Goal: Transaction & Acquisition: Purchase product/service

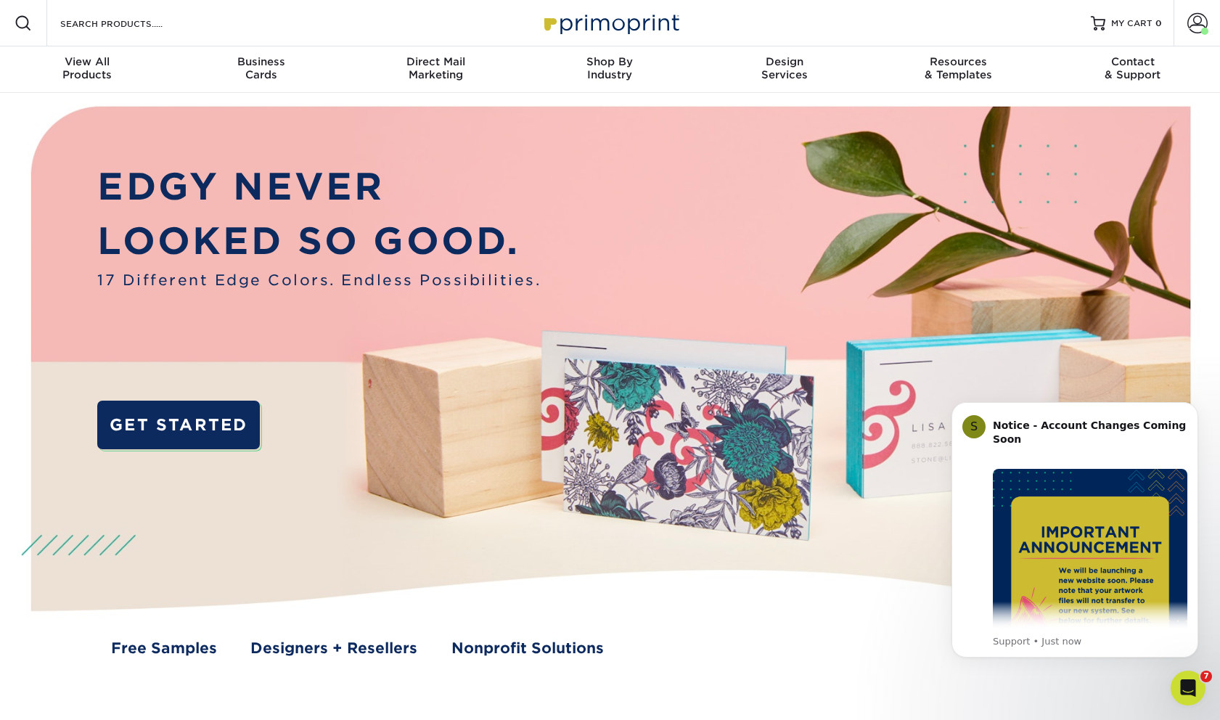
click at [945, 21] on div "Resources Menu Search Products Account Welcome, [GEOGRAPHIC_DATA][PERSON_NAME] …" at bounding box center [610, 23] width 1220 height 46
click at [1191, 27] on span at bounding box center [1197, 23] width 20 height 20
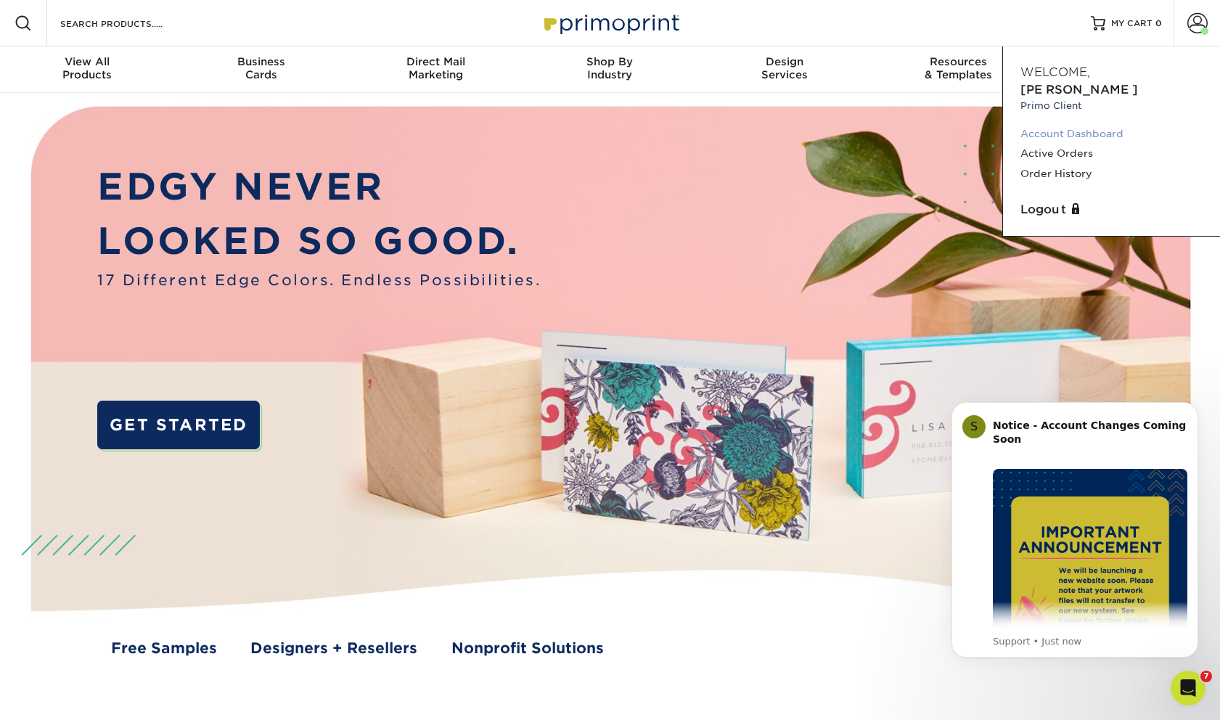
click at [1078, 124] on link "Account Dashboard" at bounding box center [1111, 134] width 182 height 20
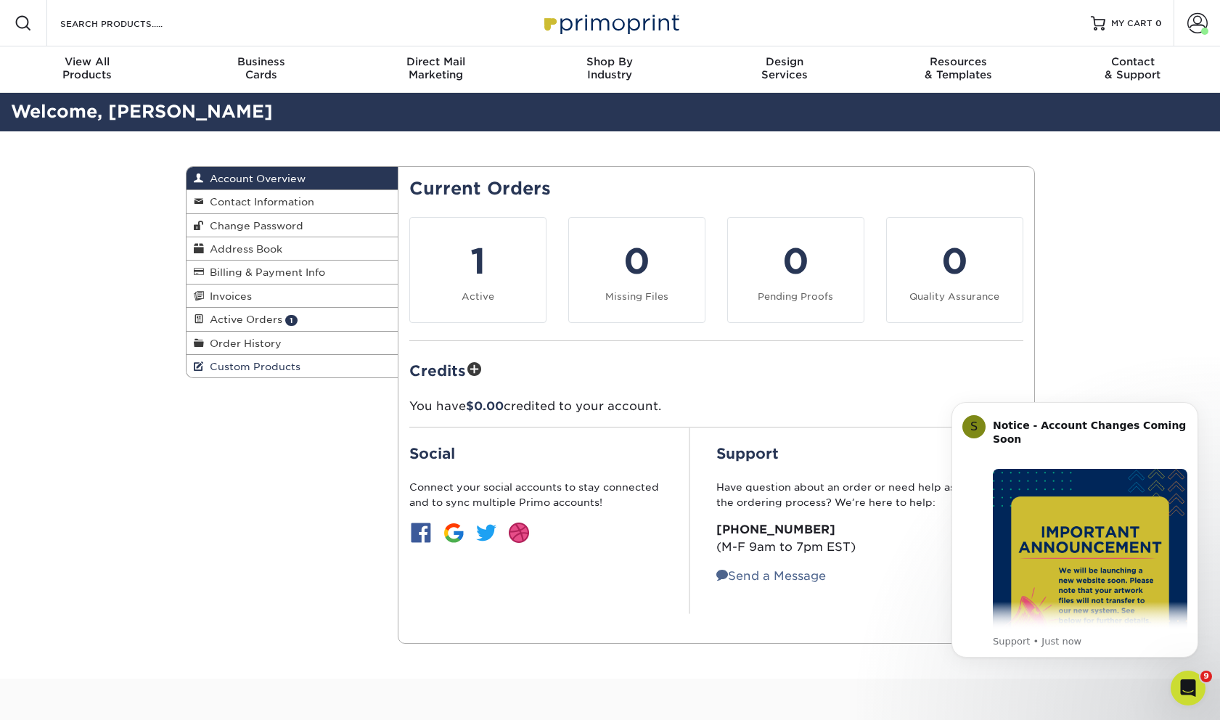
click at [283, 364] on span "Custom Products" at bounding box center [252, 367] width 97 height 12
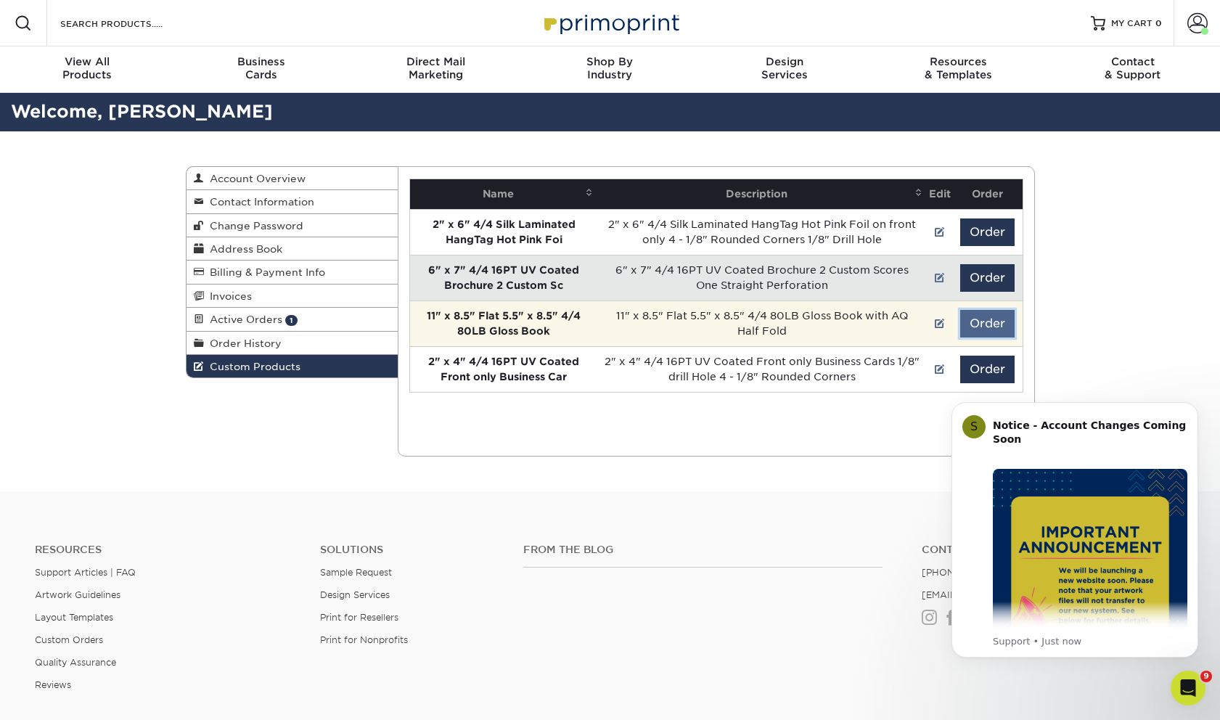
click at [977, 321] on button "Order" at bounding box center [987, 324] width 54 height 28
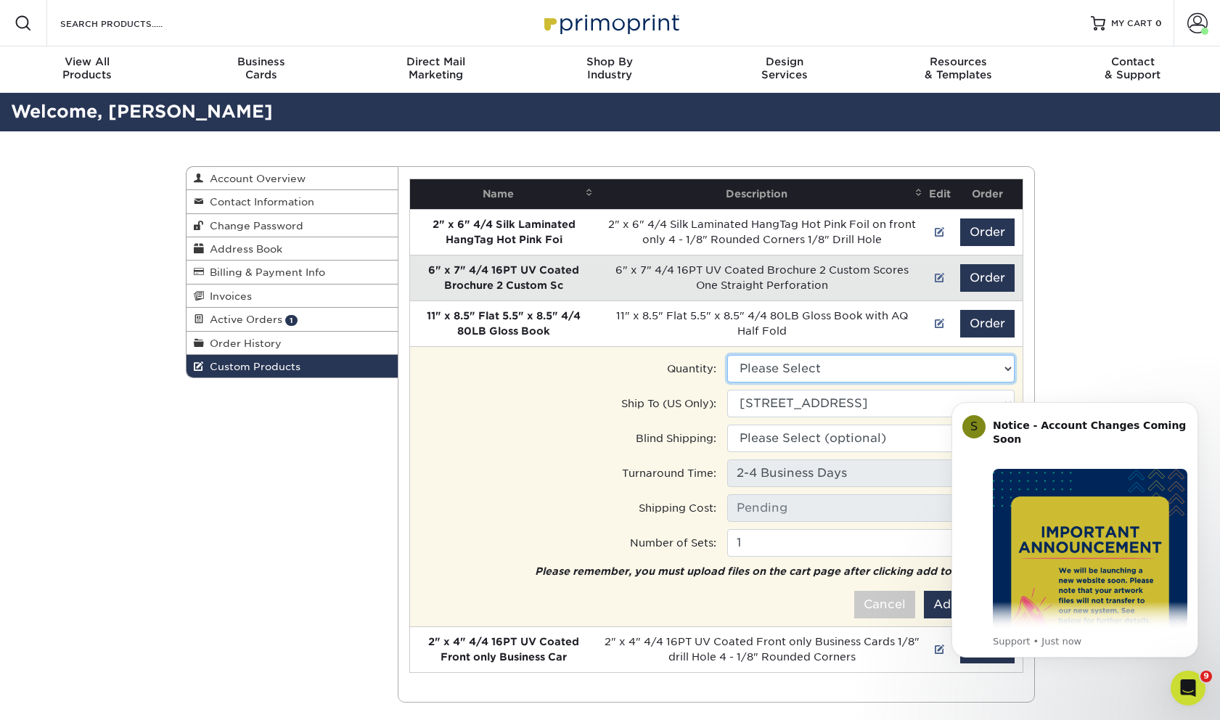
click at [907, 370] on select "Please Select 6000 - $760.00" at bounding box center [870, 369] width 287 height 28
select select "0"
type input "Next Day Air: $786.34"
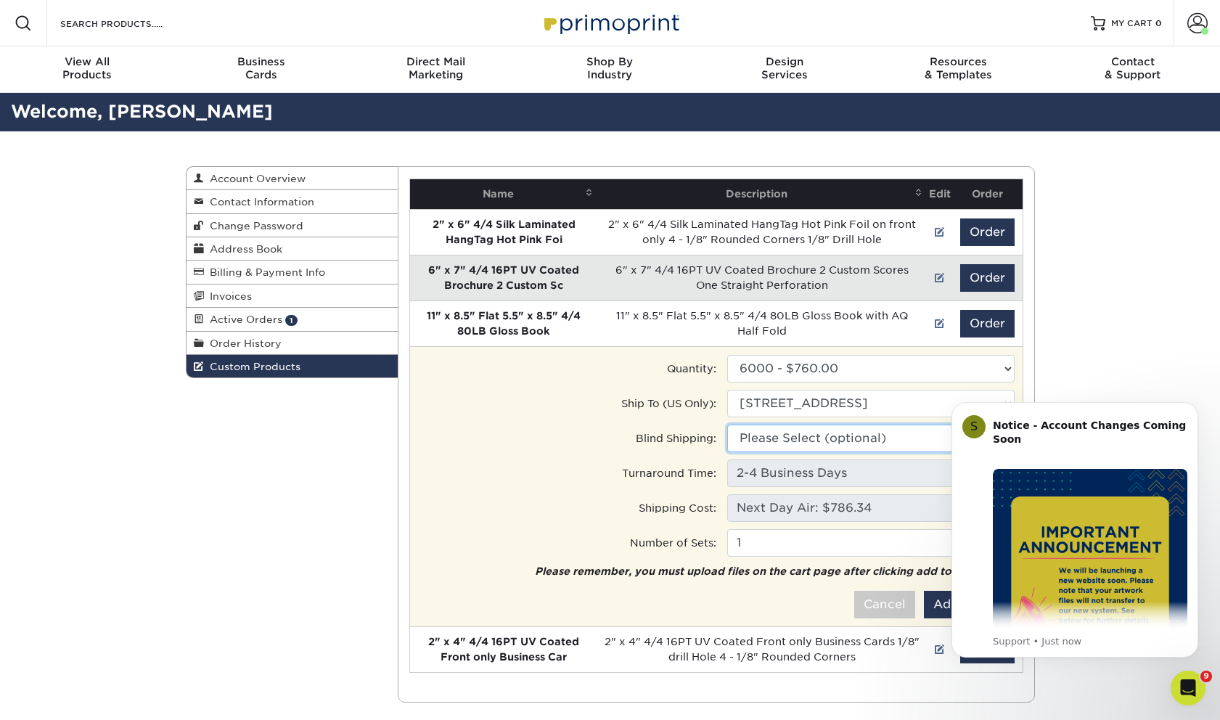
click at [875, 432] on select "Please Select (optional) 250 Kamehameha Ave, Hilo, HI 2865 Pali Hwy, Honolulu, …" at bounding box center [870, 438] width 287 height 28
select select "77967"
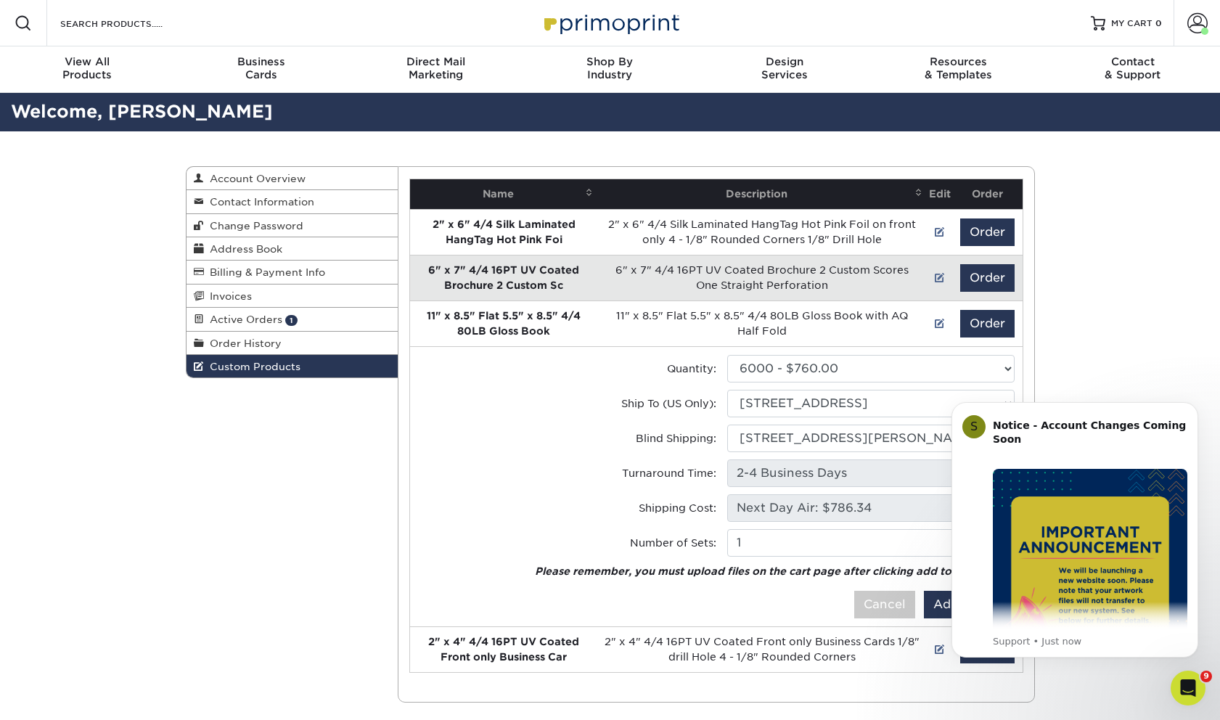
click at [948, 483] on body "S Notice - Account Changes Coming Soon ​ Past Order Files Will Not Transfer: Wh…" at bounding box center [1074, 530] width 279 height 289
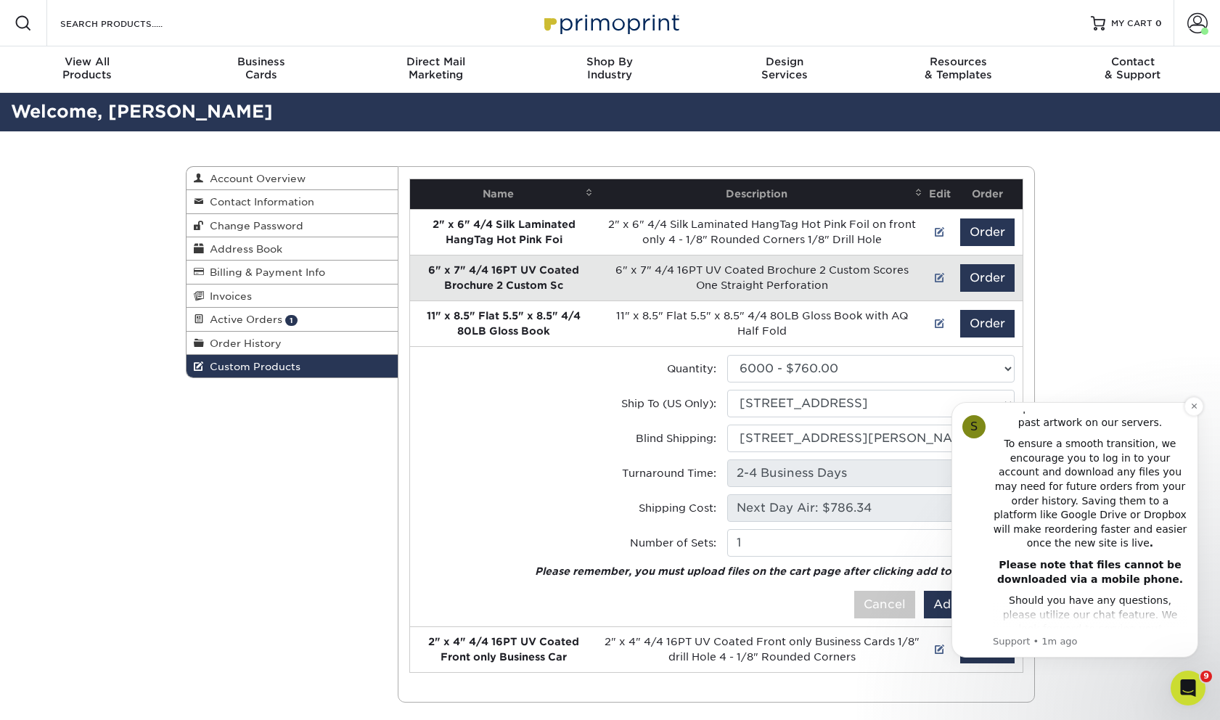
scroll to position [369, 0]
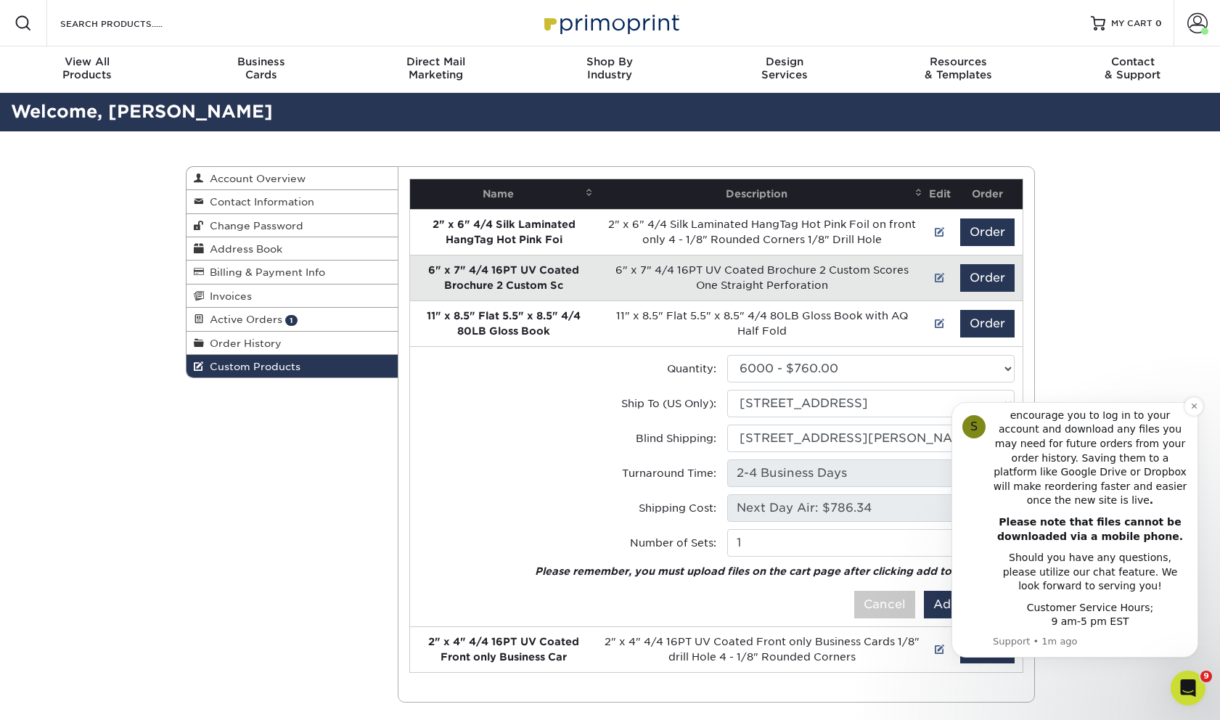
click at [1060, 462] on div "To ensure a smooth transition, we encourage you to log in to your account and d…" at bounding box center [1090, 451] width 194 height 114
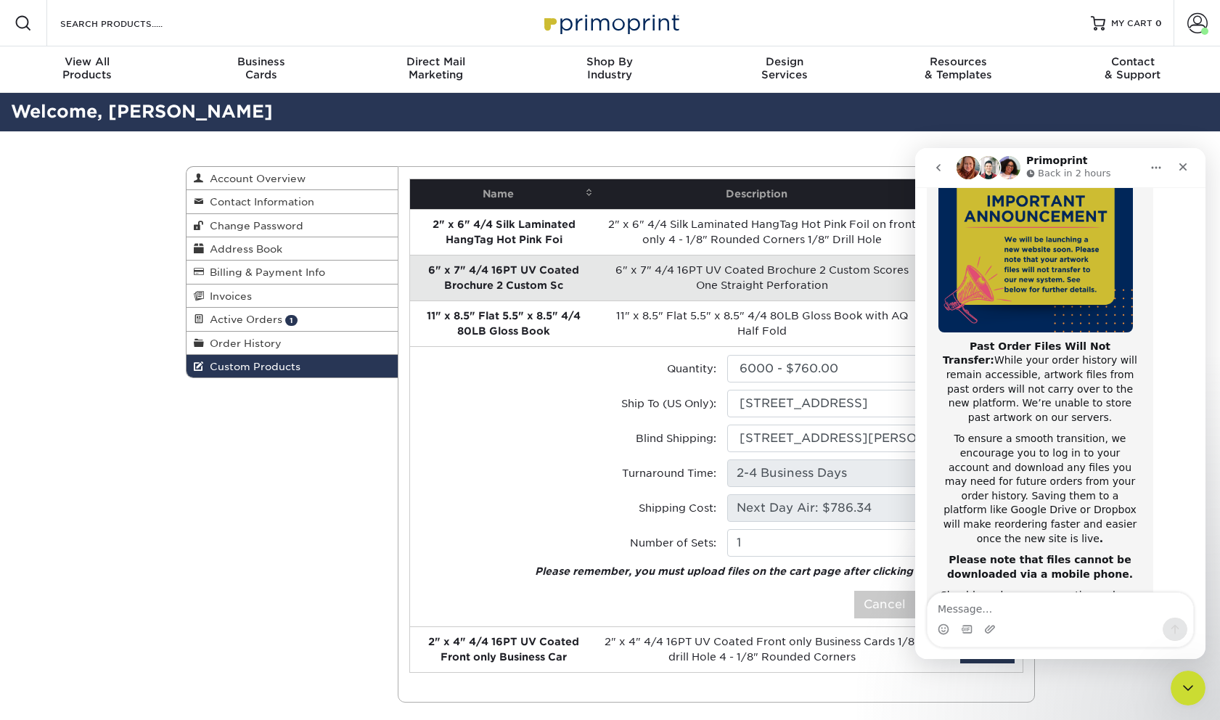
scroll to position [230, 0]
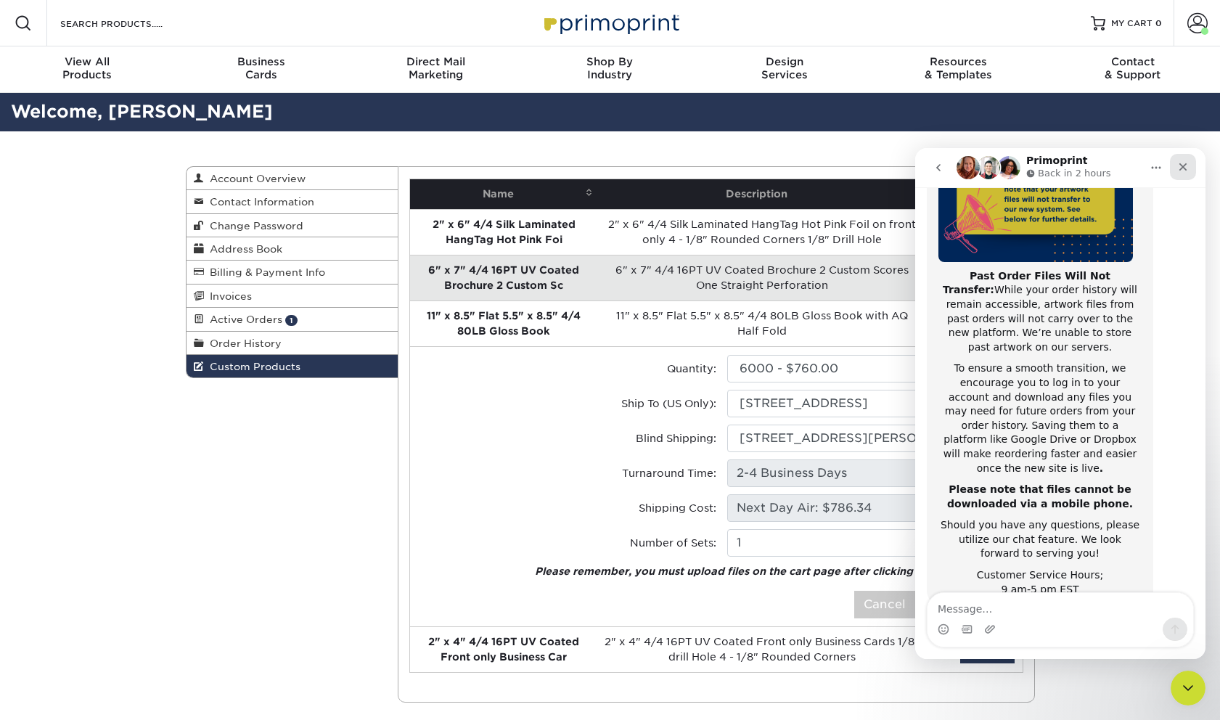
click at [1173, 171] on div "Close" at bounding box center [1183, 167] width 26 height 26
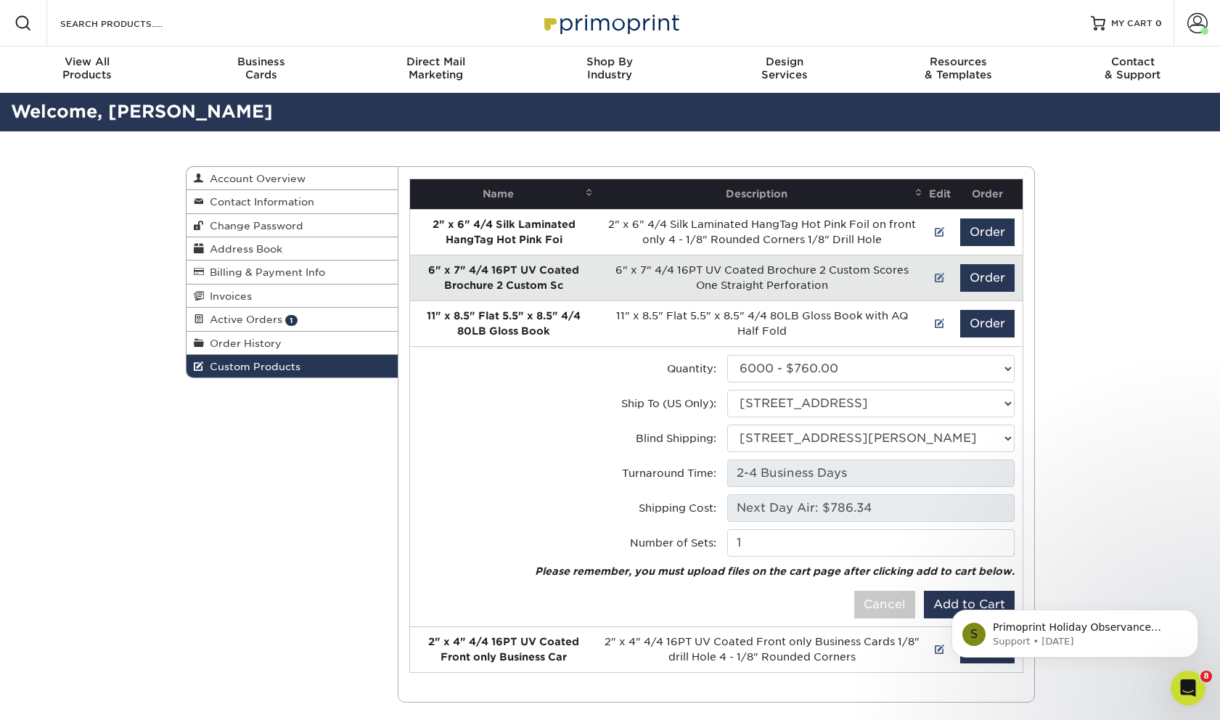
click at [936, 597] on iframe at bounding box center [1075, 630] width 290 height 102
click html "S Primoprint Holiday Observance Please note that our customer service and produ…"
click at [1192, 616] on icon "Dismiss notification" at bounding box center [1194, 614] width 8 height 8
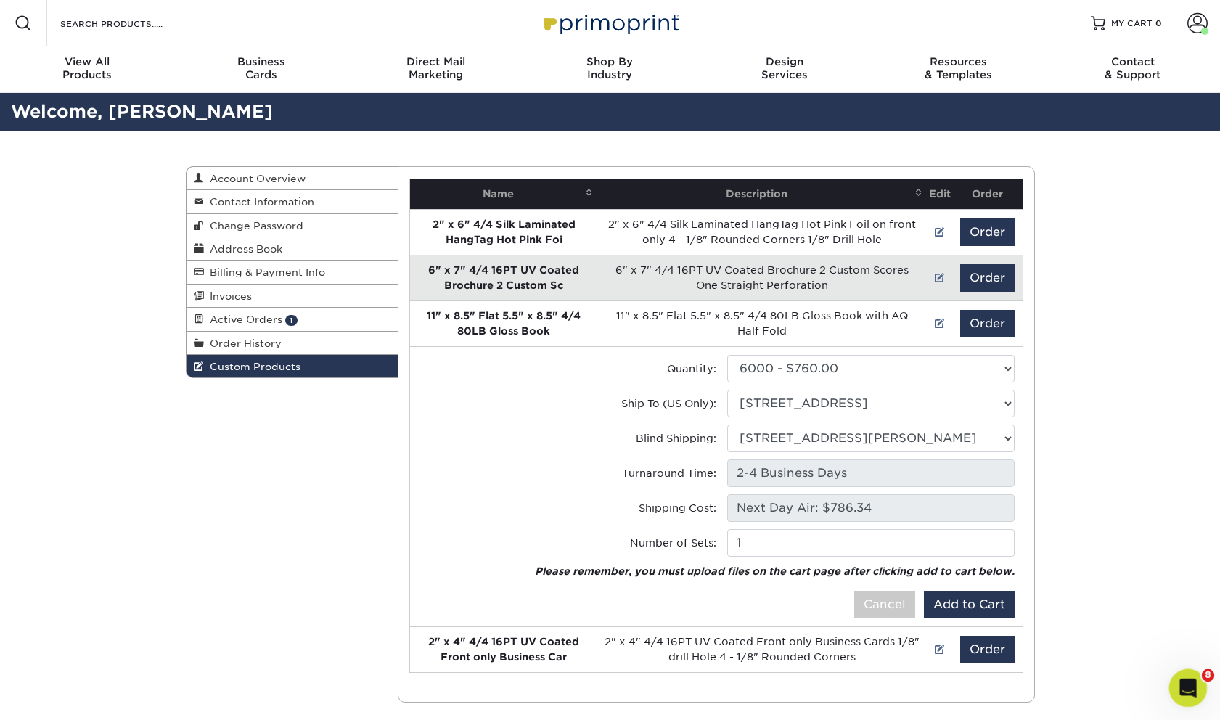
click at [1180, 681] on icon "Open Intercom Messenger" at bounding box center [1186, 686] width 24 height 24
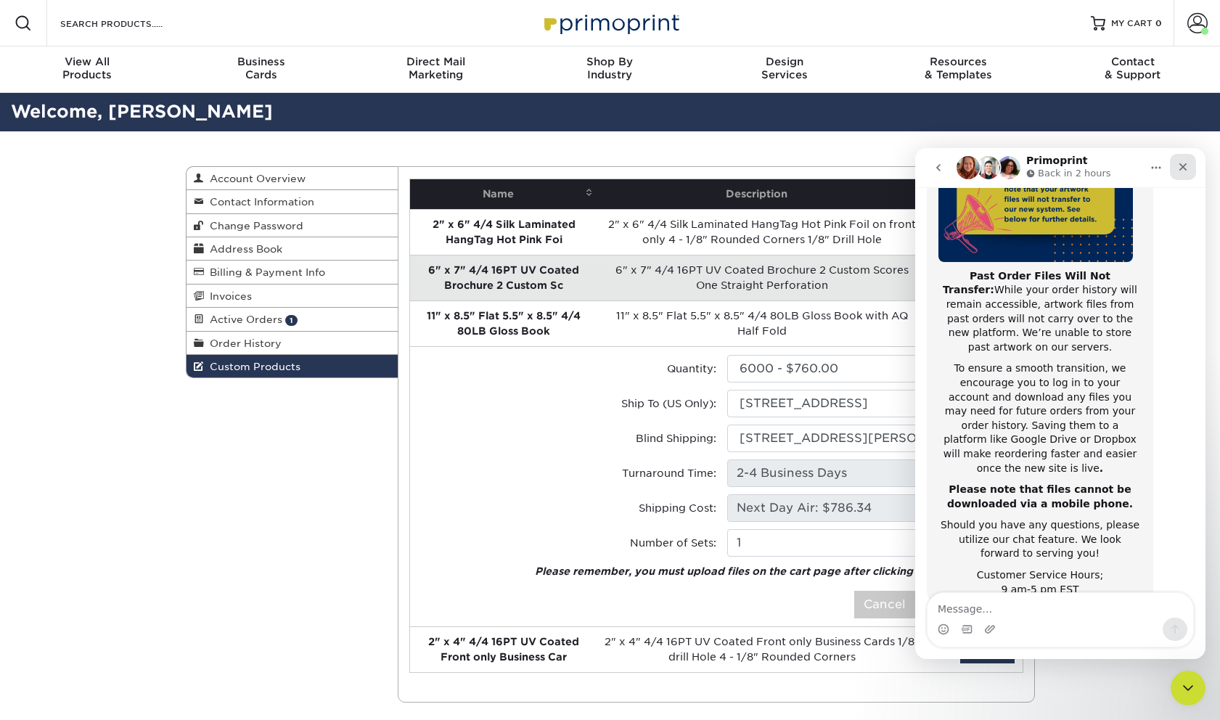
click at [1181, 166] on icon "Close" at bounding box center [1183, 167] width 12 height 12
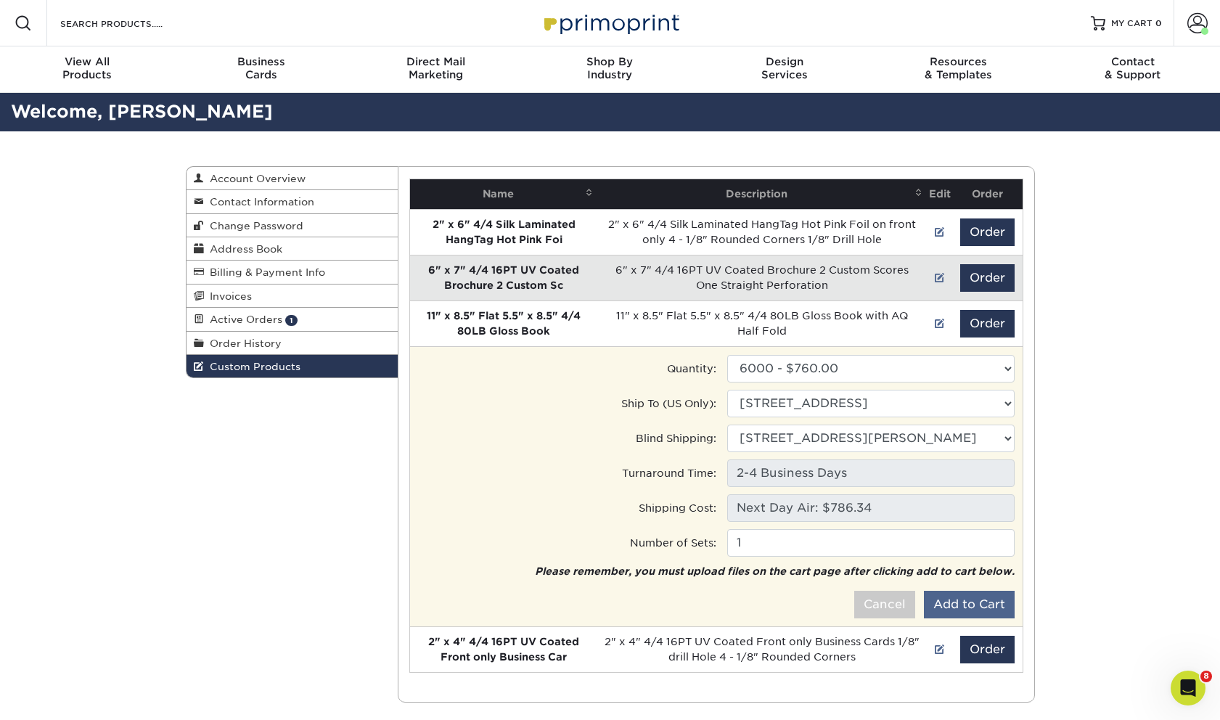
click at [947, 604] on button "Add to Cart" at bounding box center [969, 605] width 91 height 28
click at [948, 605] on button "Add to Cart" at bounding box center [969, 605] width 91 height 28
click at [947, 607] on button "Add to Cart" at bounding box center [969, 605] width 91 height 28
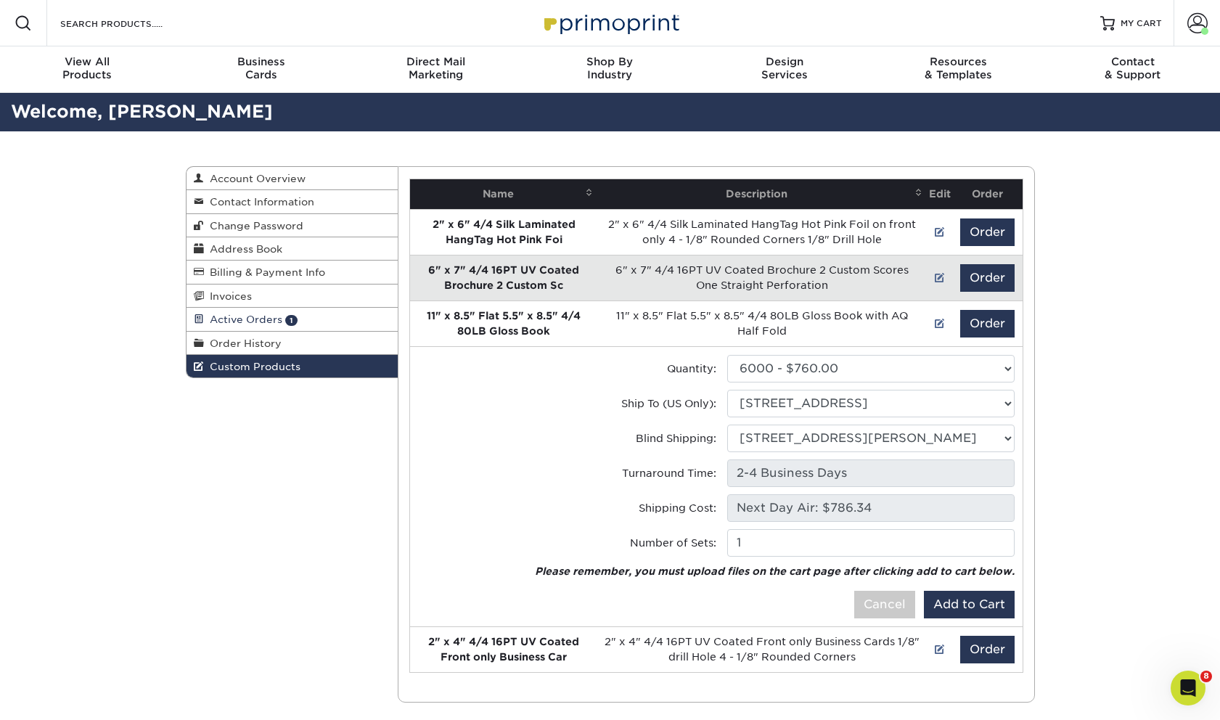
click at [274, 325] on span "Active Orders" at bounding box center [243, 319] width 78 height 12
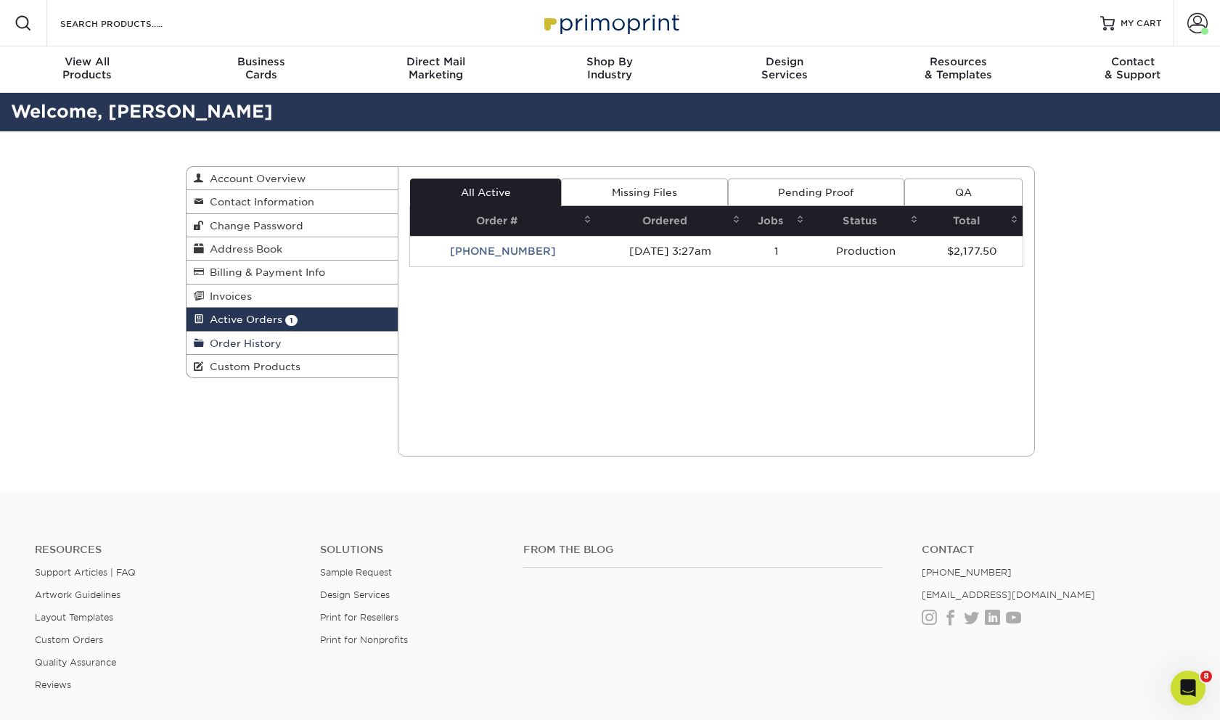
click at [279, 342] on span "Order History" at bounding box center [243, 343] width 78 height 12
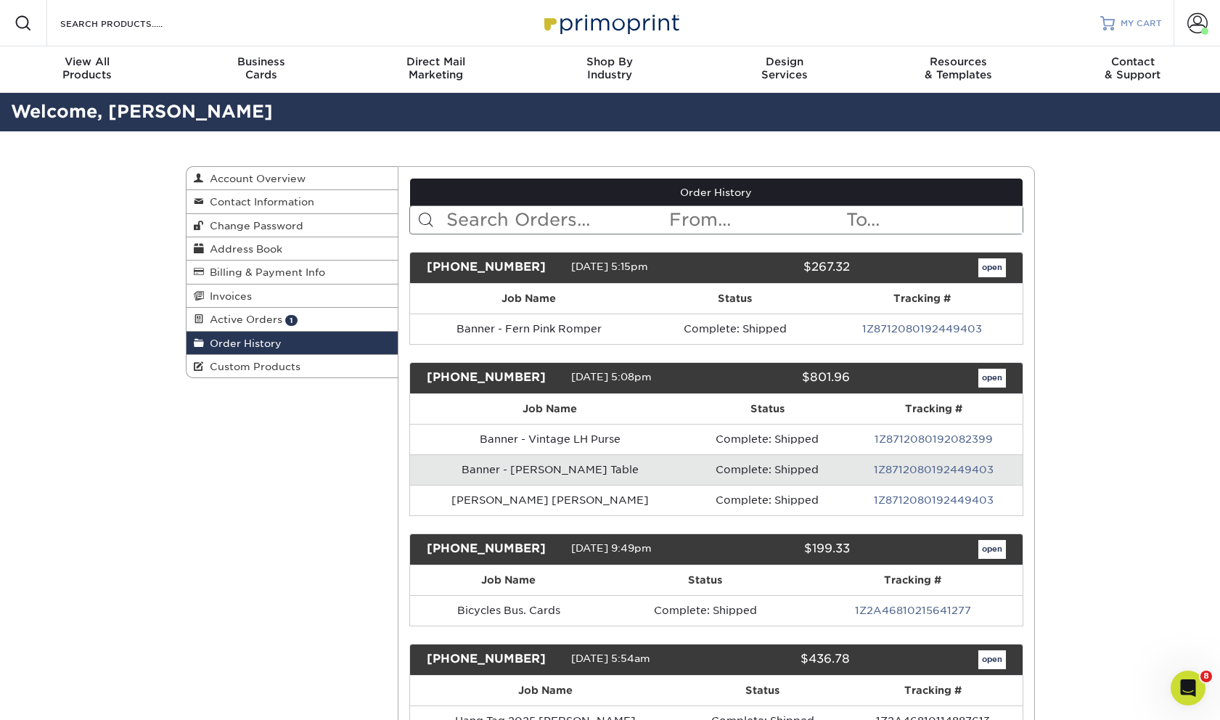
click at [1105, 25] on div at bounding box center [1107, 23] width 15 height 15
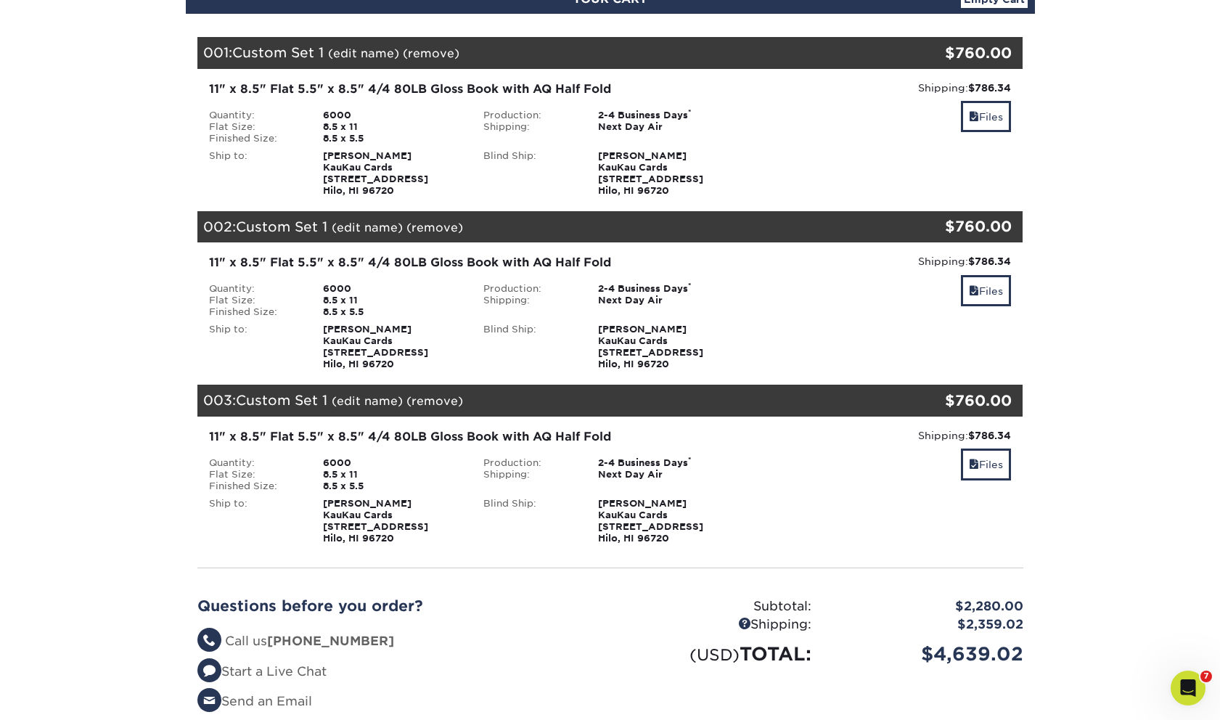
scroll to position [182, 0]
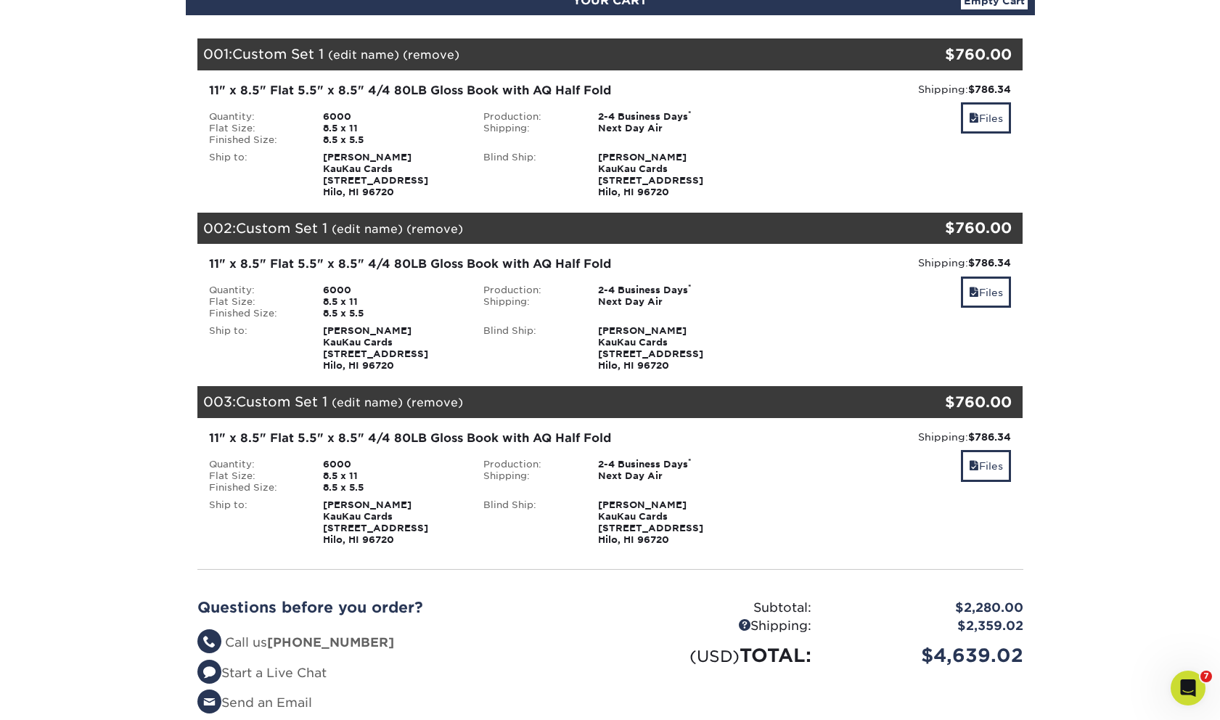
click at [479, 440] on div "11" x 8.5" Flat 5.5" x 8.5" 4/4 80LB Gloss Book with AQ Half Fold" at bounding box center [473, 438] width 528 height 17
click at [476, 443] on div "11" x 8.5" Flat 5.5" x 8.5" 4/4 80LB Gloss Book with AQ Half Fold" at bounding box center [473, 438] width 528 height 17
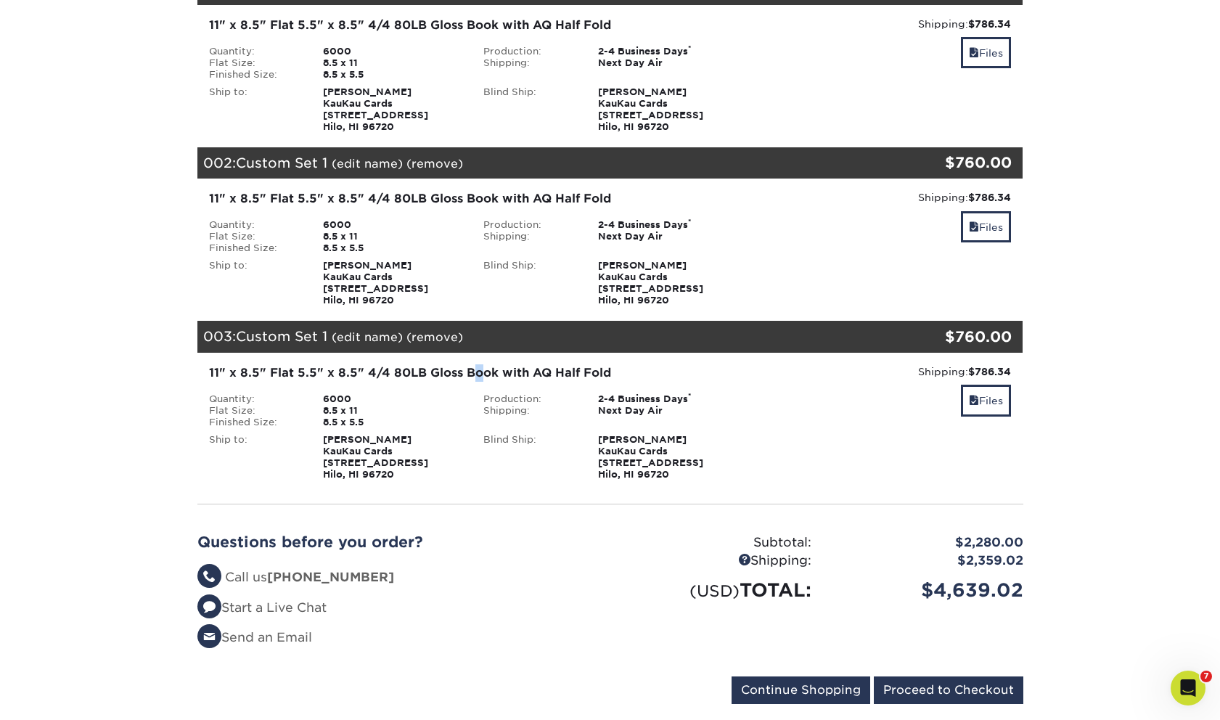
scroll to position [259, 0]
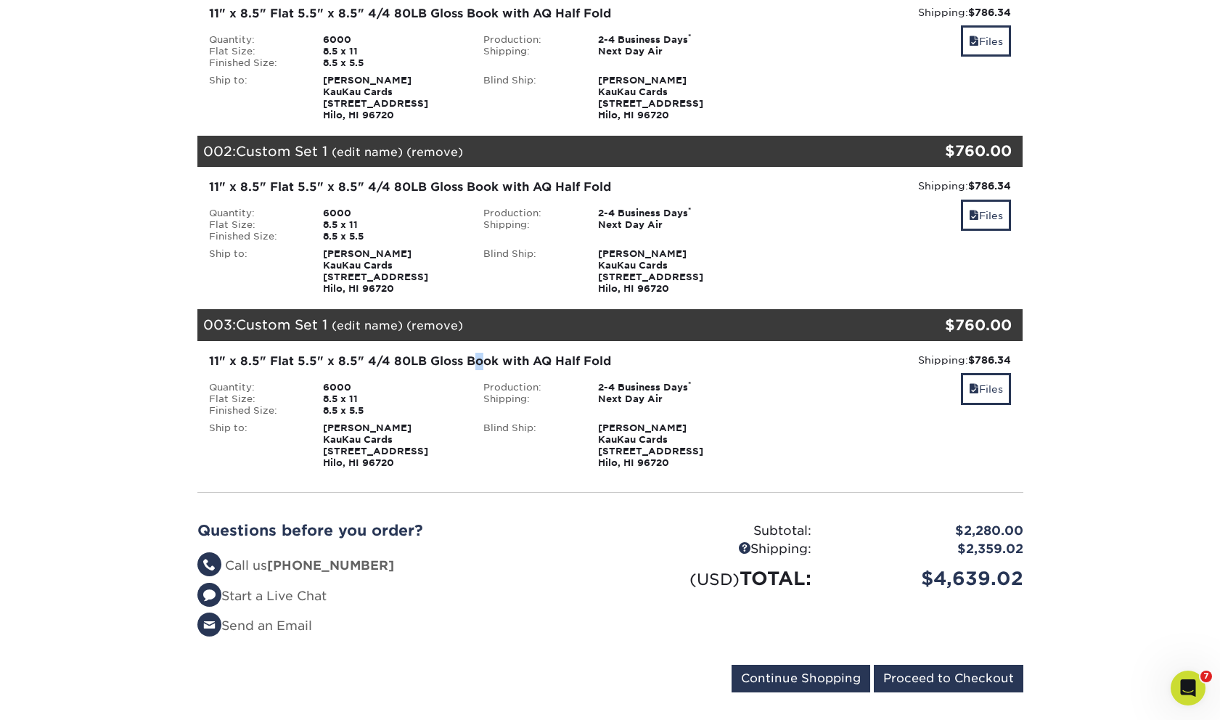
click at [476, 461] on div "Blind Ship:" at bounding box center [529, 445] width 115 height 46
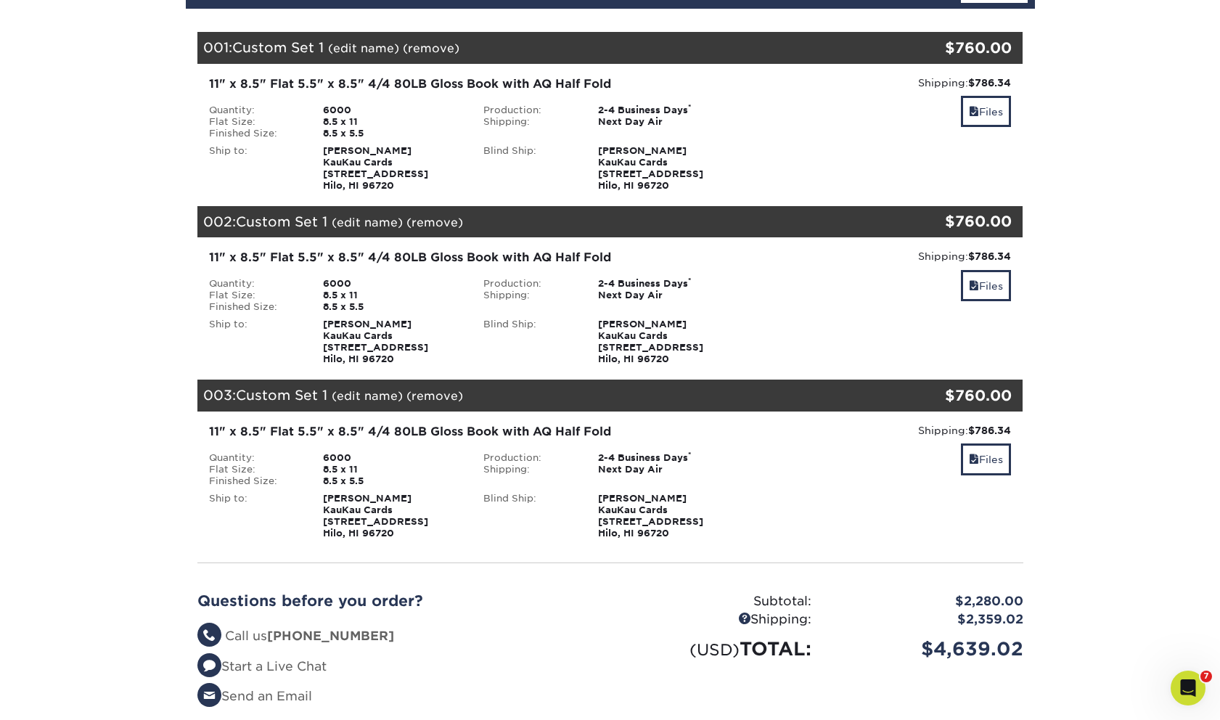
scroll to position [169, 0]
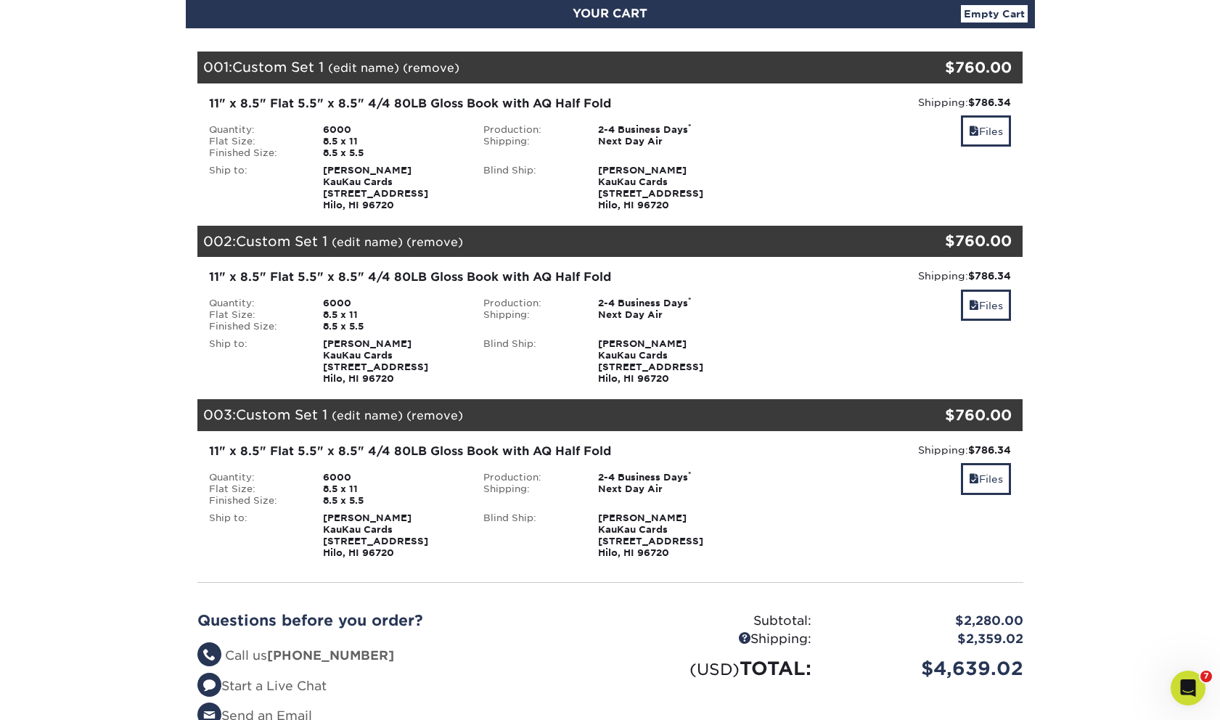
click at [433, 414] on link "(remove)" at bounding box center [434, 416] width 57 height 14
click at [699, 415] on link "Yes" at bounding box center [703, 416] width 20 height 14
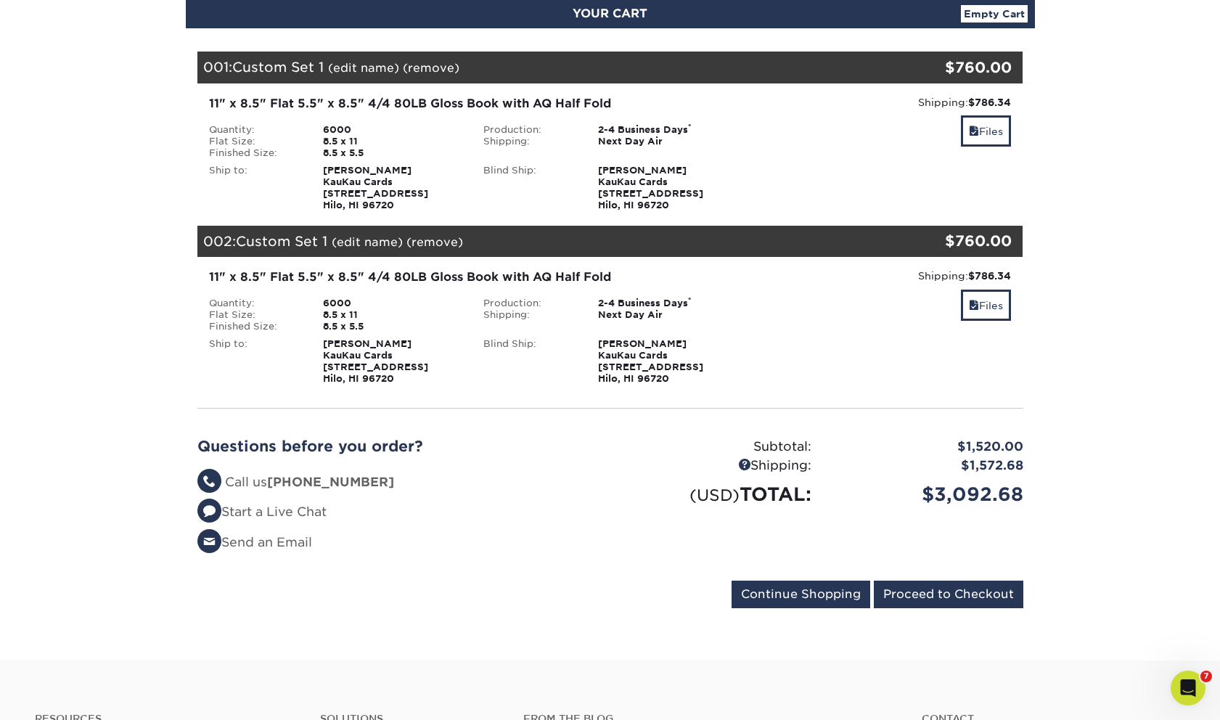
click at [447, 253] on div "002: Custom Set 1 (edit name) (remove) Are you sure you want to remove this pro…" at bounding box center [541, 242] width 688 height 32
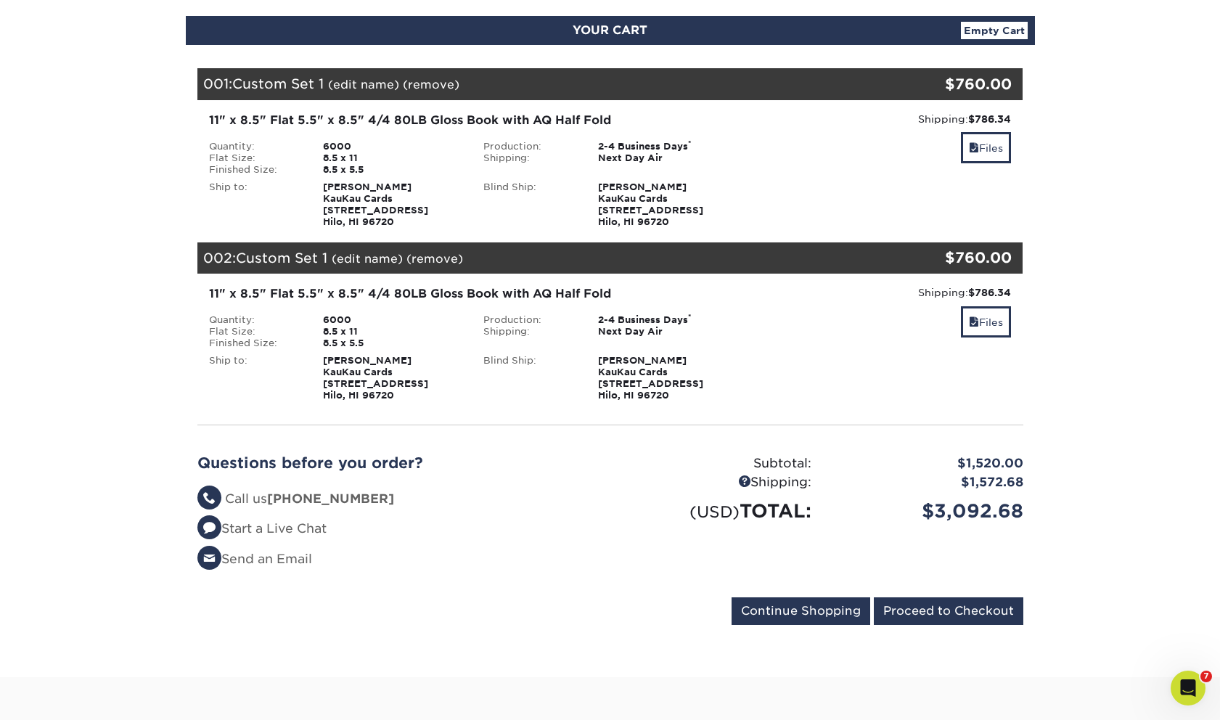
scroll to position [152, 0]
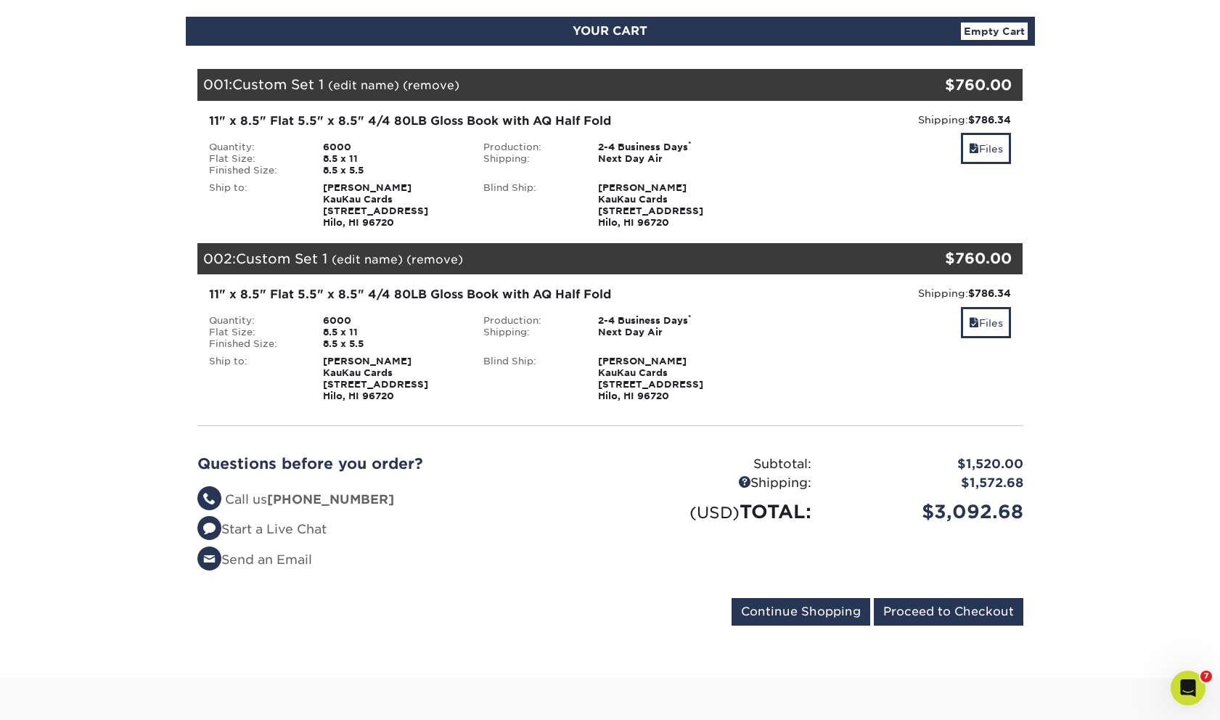
click at [430, 255] on link "(remove)" at bounding box center [434, 260] width 57 height 14
click at [700, 260] on link "Yes" at bounding box center [703, 260] width 20 height 14
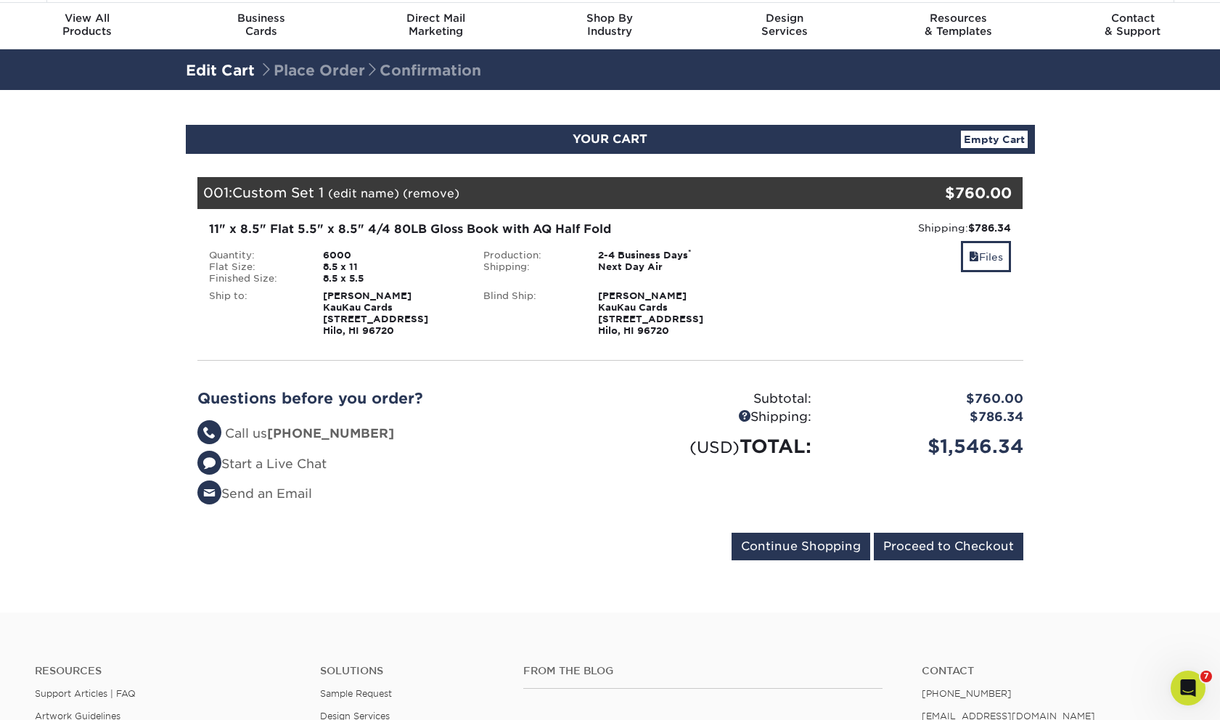
scroll to position [46, 0]
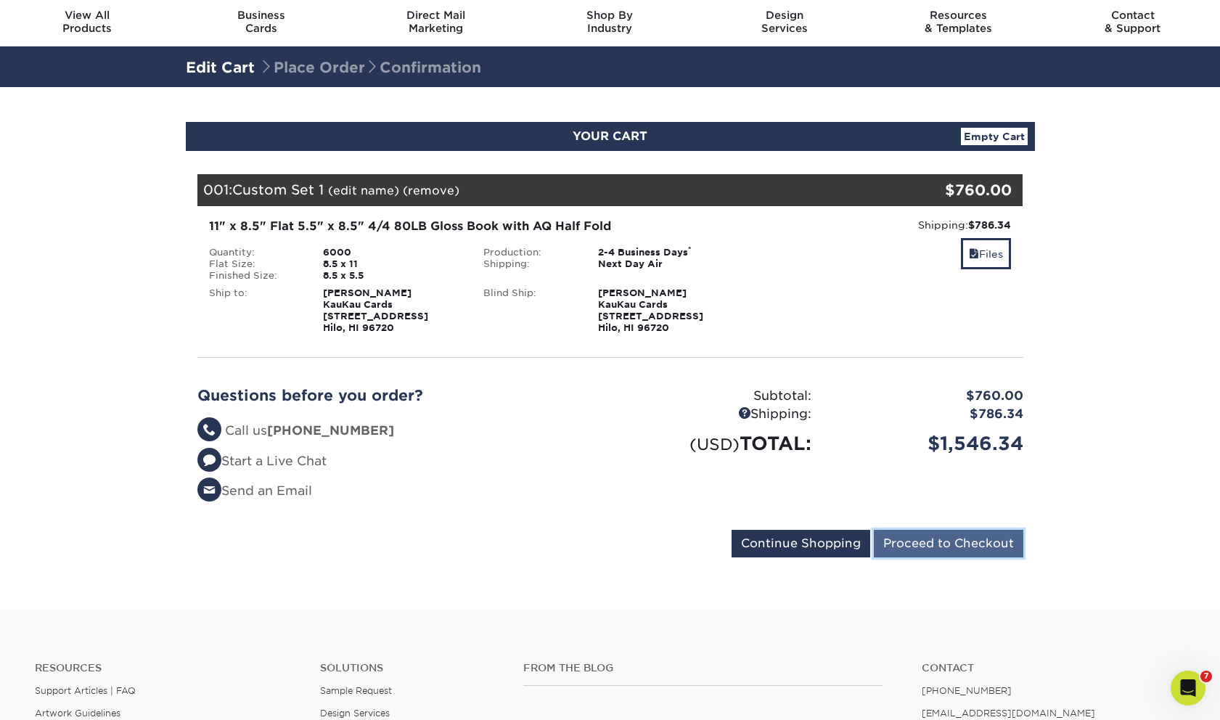
click at [951, 535] on input "Proceed to Checkout" at bounding box center [948, 544] width 149 height 28
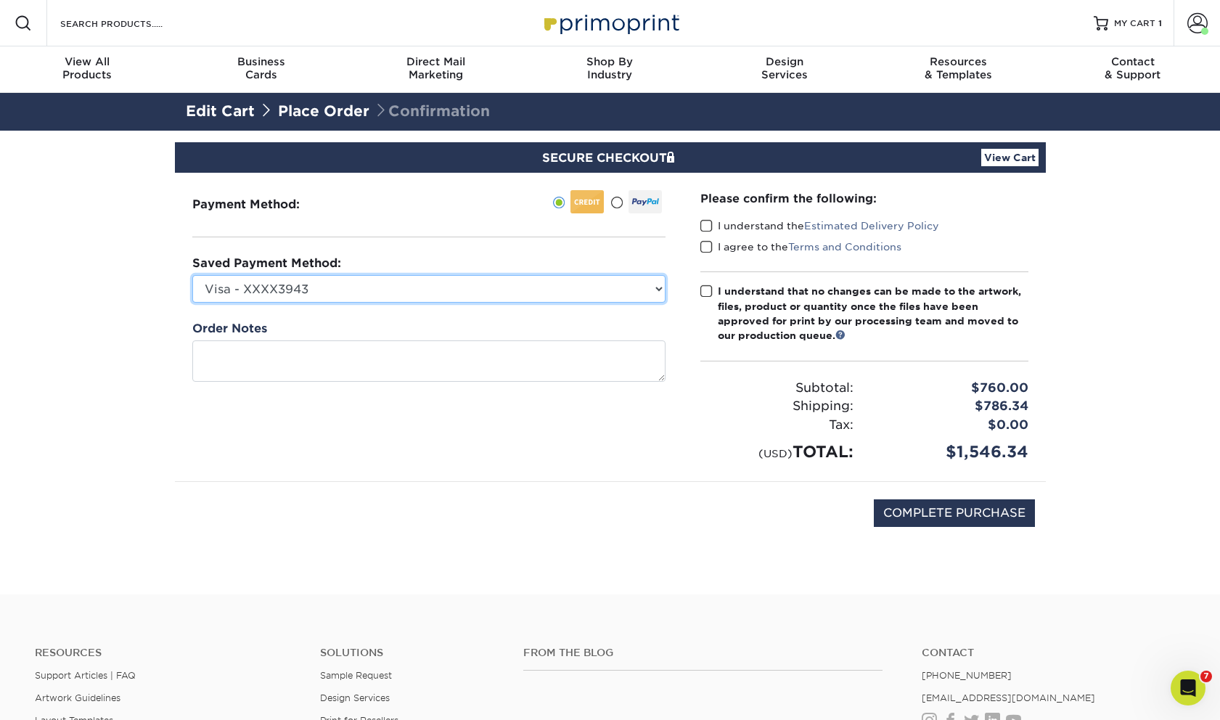
click at [654, 294] on select "Visa - XXXX3943 Visa - XXXX2031 Visa - XXXX0327 Visa - XXXX8093 Visa - XXXX7776…" at bounding box center [428, 289] width 473 height 28
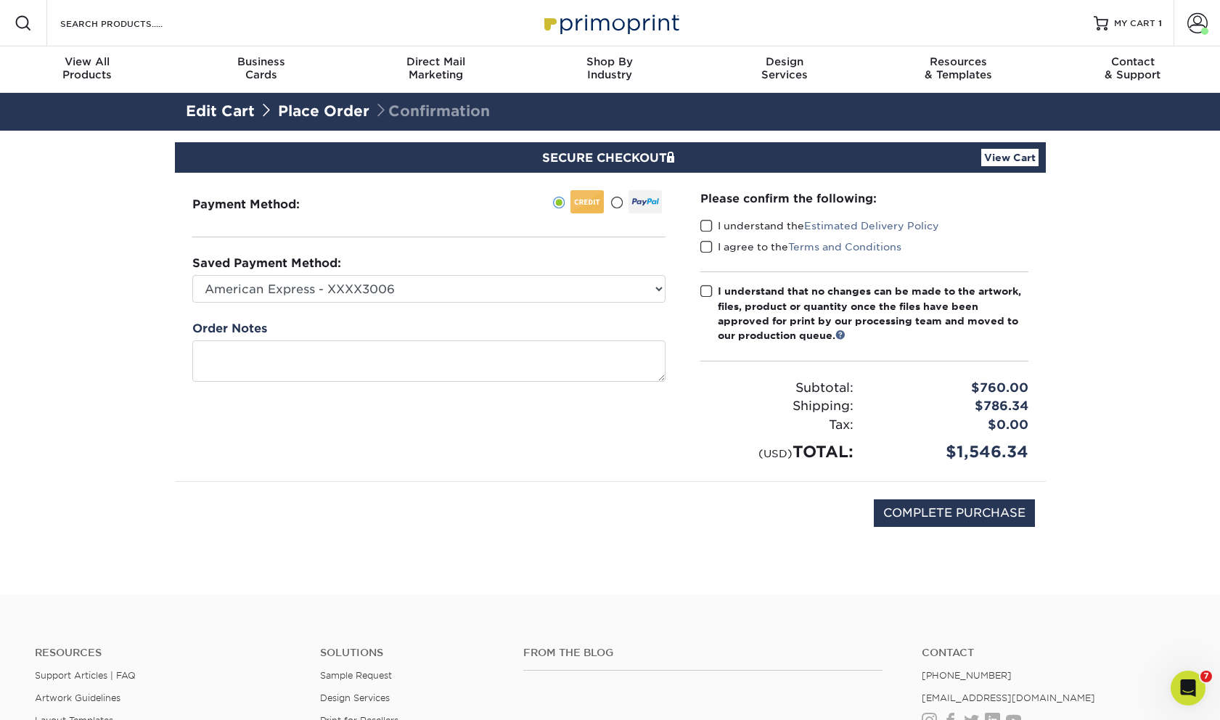
click at [705, 230] on span at bounding box center [706, 226] width 12 height 14
click at [0, 0] on input "I understand the Estimated Delivery Policy" at bounding box center [0, 0] width 0 height 0
click at [706, 240] on span at bounding box center [706, 247] width 12 height 14
click at [0, 0] on input "I agree to the Terms and Conditions" at bounding box center [0, 0] width 0 height 0
click at [707, 251] on span at bounding box center [706, 247] width 12 height 14
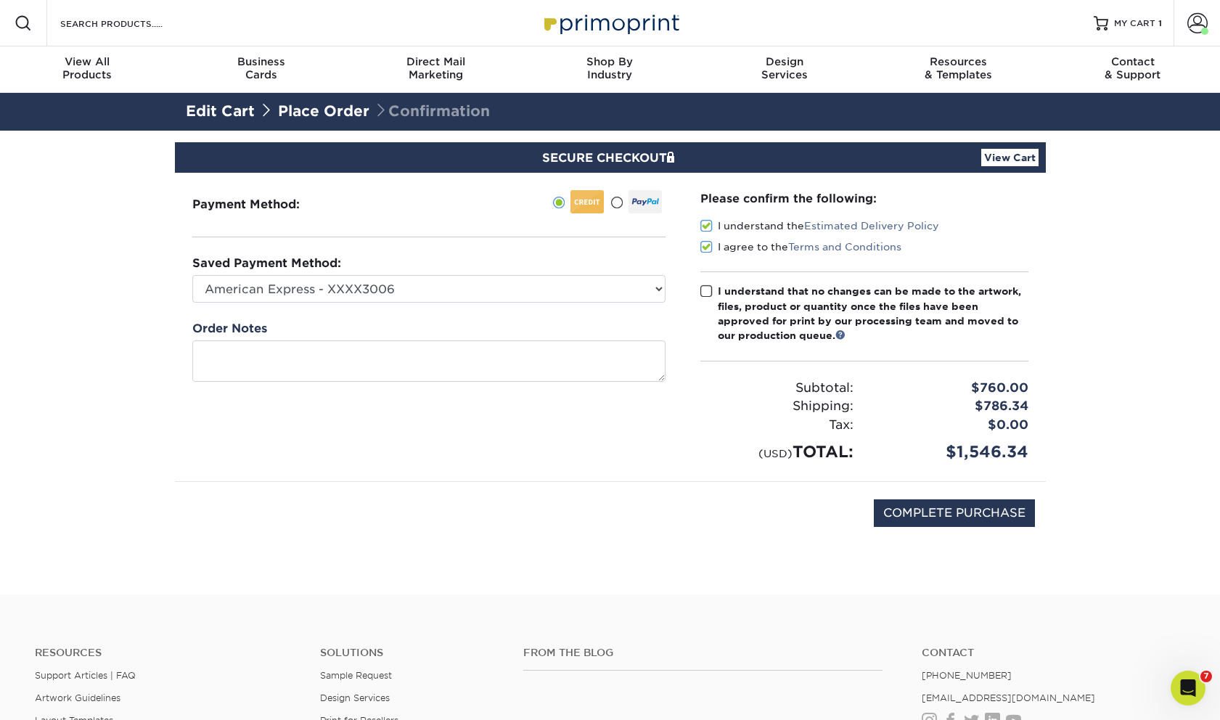
click at [0, 0] on input "I agree to the Terms and Conditions" at bounding box center [0, 0] width 0 height 0
click at [705, 252] on span at bounding box center [706, 247] width 12 height 14
click at [0, 0] on input "I agree to the Terms and Conditions" at bounding box center [0, 0] width 0 height 0
click at [694, 270] on div "Please confirm the following: I understand the Estimated Delivery Policy I agre…" at bounding box center [864, 327] width 363 height 308
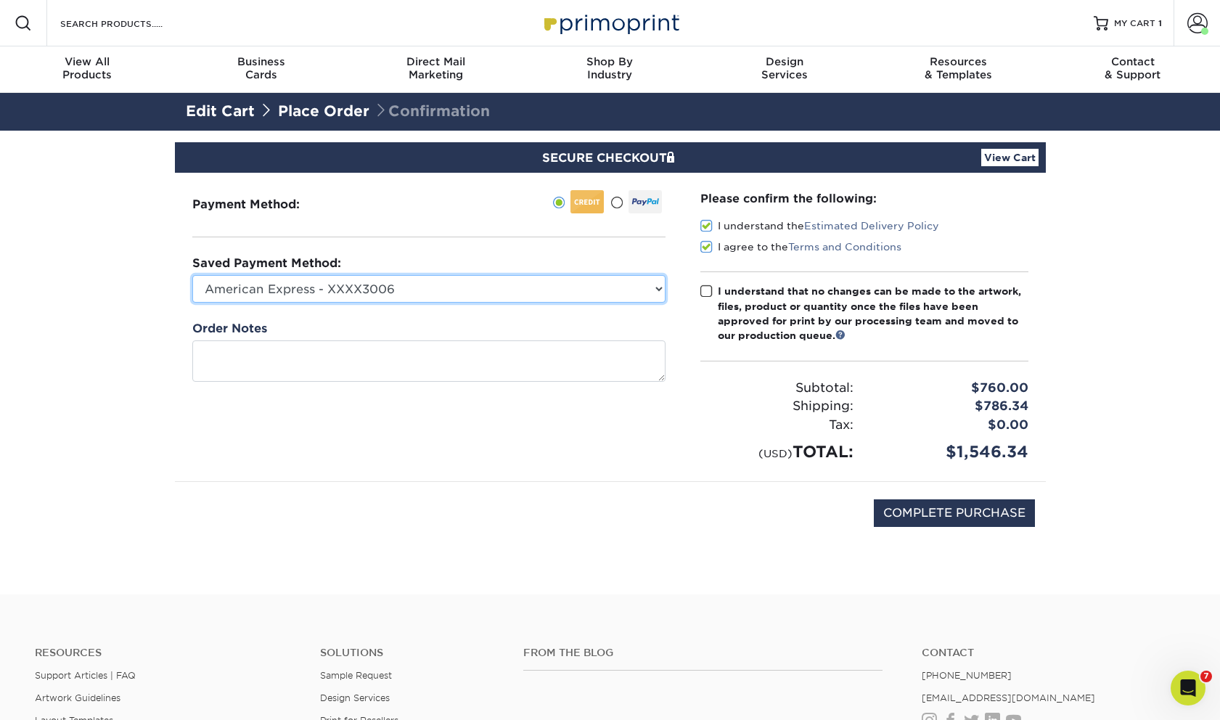
click at [659, 288] on select "Visa - XXXX3943 Visa - XXXX2031 Visa - XXXX0327 Visa - XXXX8093 Visa - XXXX7776…" at bounding box center [428, 289] width 473 height 28
click at [657, 290] on select "Visa - XXXX3943 Visa - XXXX2031 Visa - XXXX0327 Visa - XXXX8093 Visa - XXXX7776…" at bounding box center [428, 289] width 473 height 28
select select "70741"
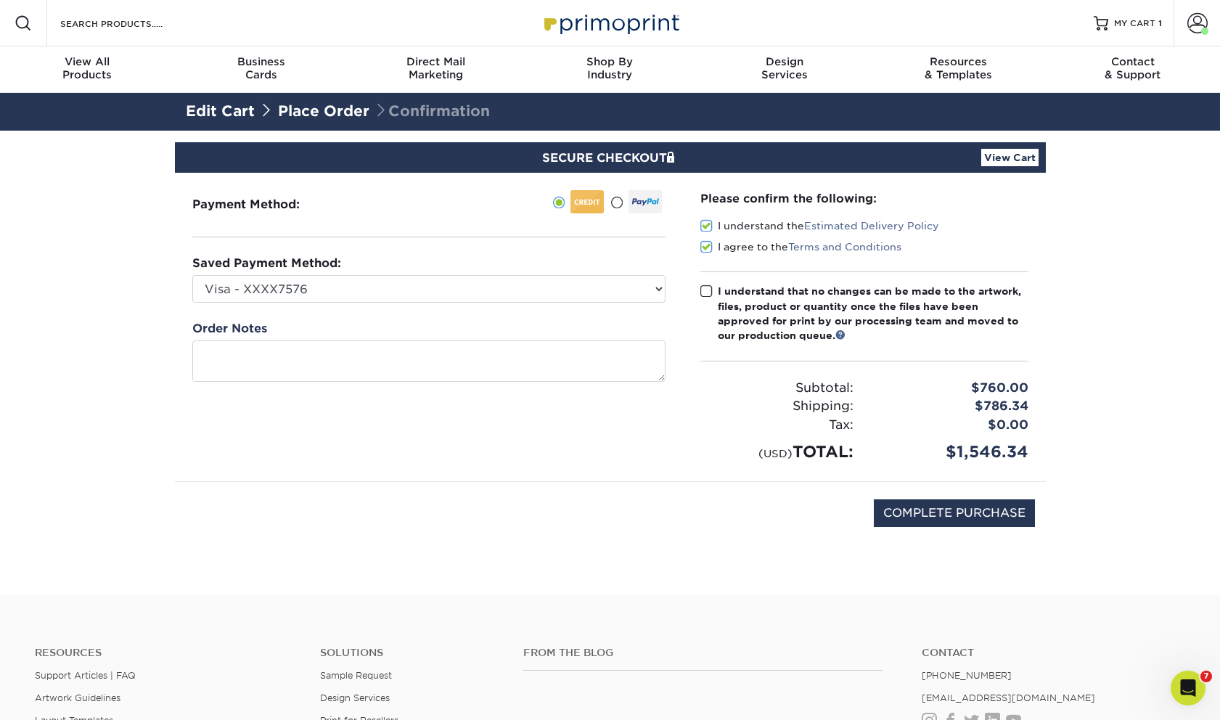
click at [707, 290] on span at bounding box center [706, 291] width 12 height 14
click at [0, 0] on input "I understand that no changes can be made to the artwork, files, product or quan…" at bounding box center [0, 0] width 0 height 0
click at [900, 504] on input "COMPLETE PURCHASE" at bounding box center [954, 513] width 161 height 28
type input "PROCESSING, PLEASE WAIT..."
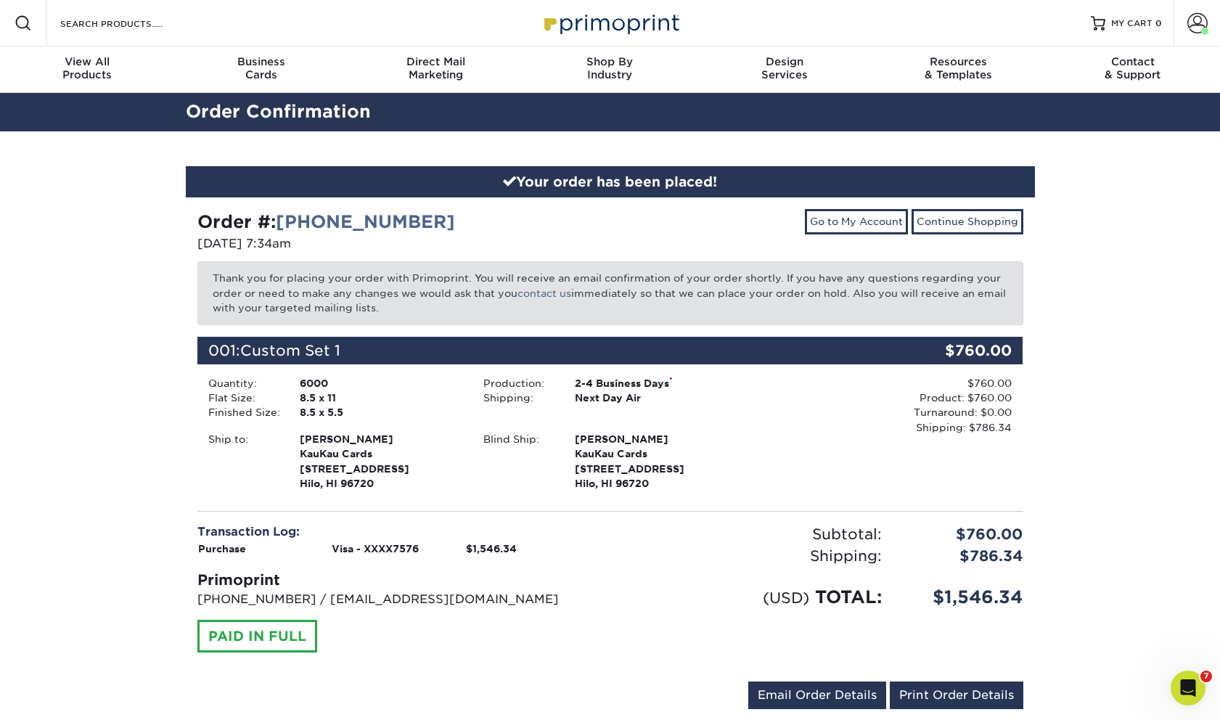
click at [735, 405] on div "Production: 2-4 Business Days * Shipping: Next Day Air" at bounding box center [609, 398] width 275 height 44
